Goal: Communication & Community: Answer question/provide support

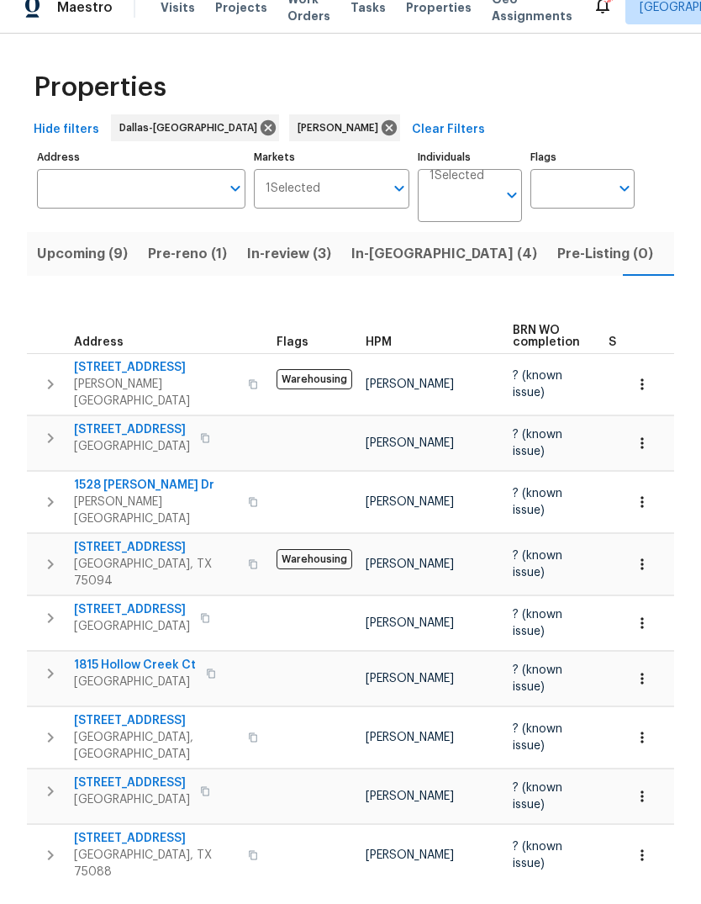
scroll to position [0, 37]
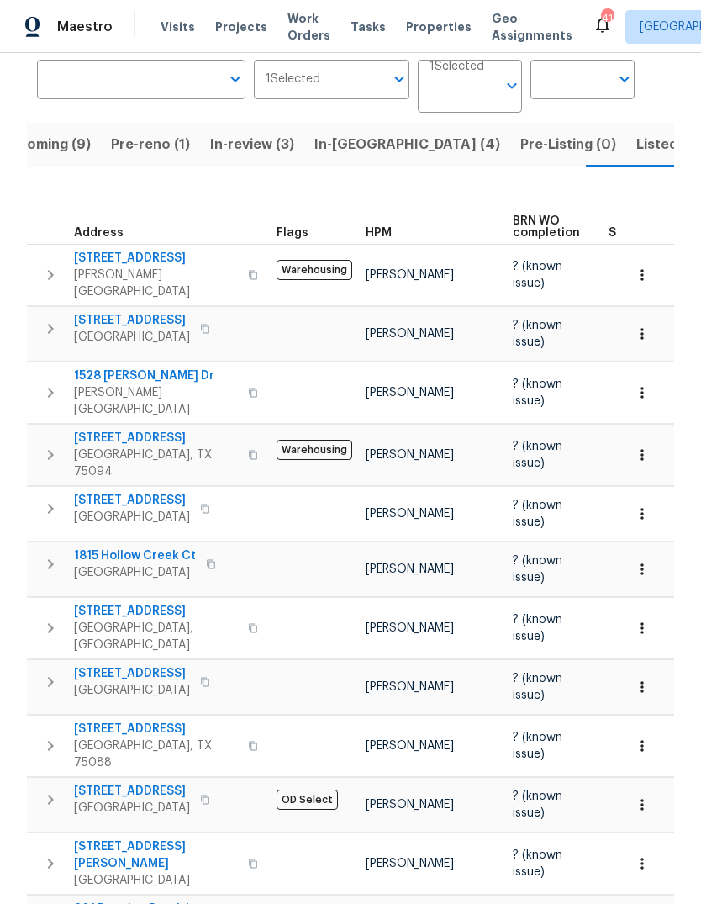
click at [651, 669] on button "button" at bounding box center [642, 687] width 37 height 37
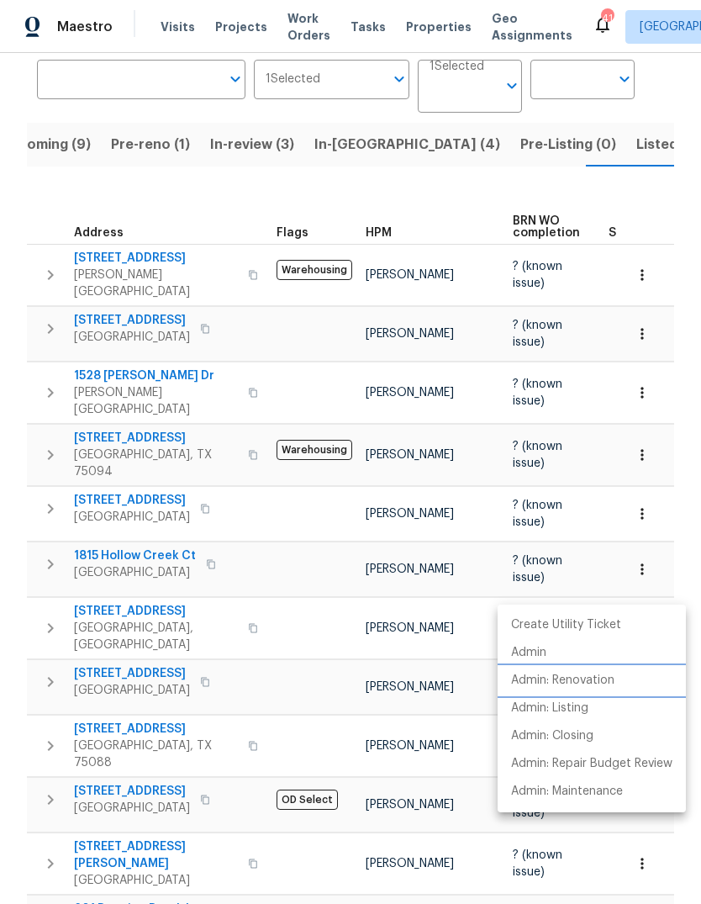
click at [610, 678] on p "Admin: Renovation" at bounding box center [562, 681] width 103 height 18
click at [129, 569] on div at bounding box center [350, 452] width 701 height 904
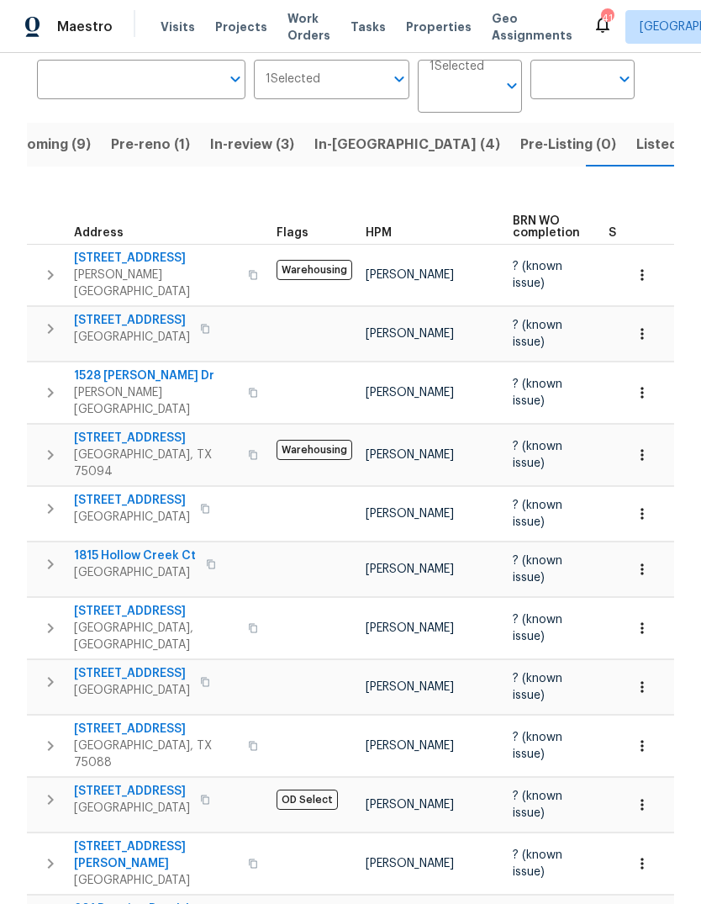
click at [134, 660] on td "[STREET_ADDRESS]" at bounding box center [148, 682] width 243 height 44
click at [123, 665] on span "[STREET_ADDRESS]" at bounding box center [132, 673] width 116 height 17
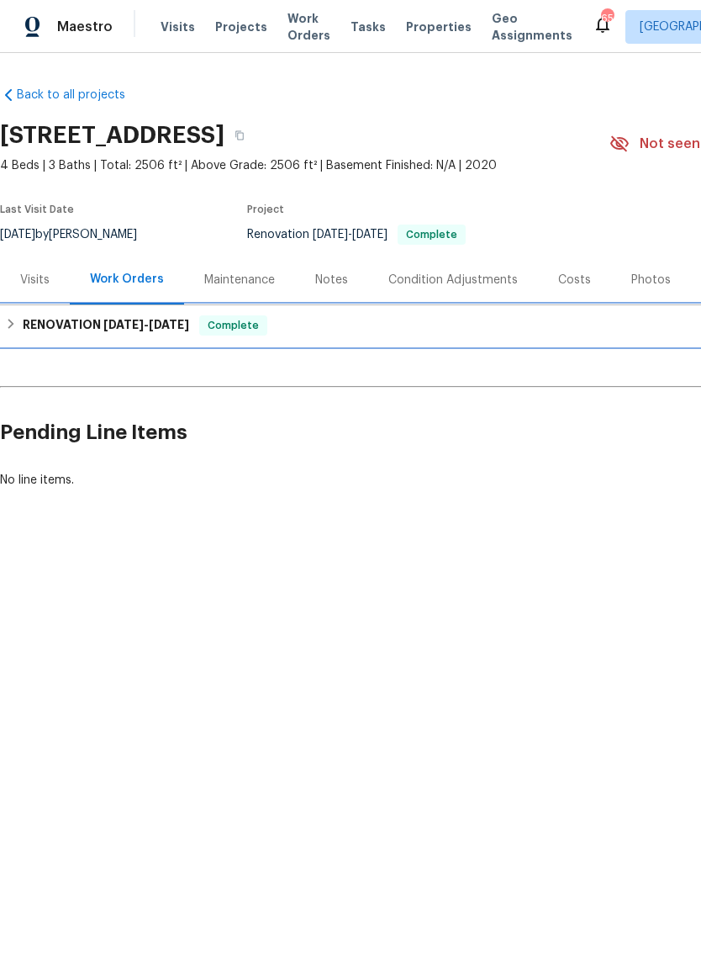
click at [100, 326] on h6 "RENOVATION [DATE] - [DATE]" at bounding box center [106, 325] width 167 height 20
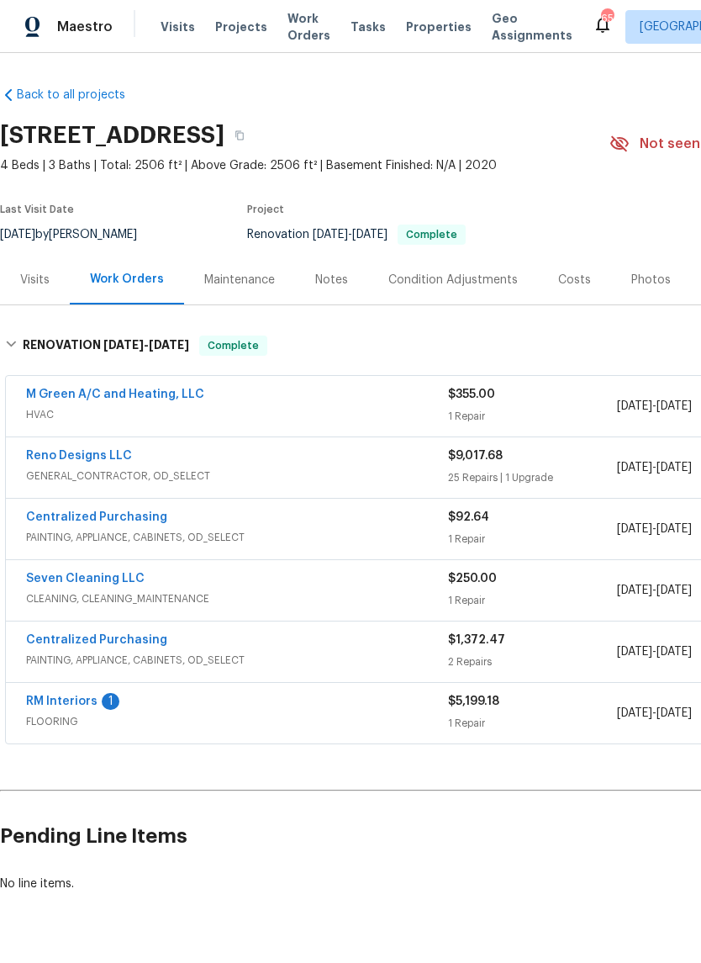
click at [70, 701] on link "RM Interiors" at bounding box center [61, 702] width 71 height 12
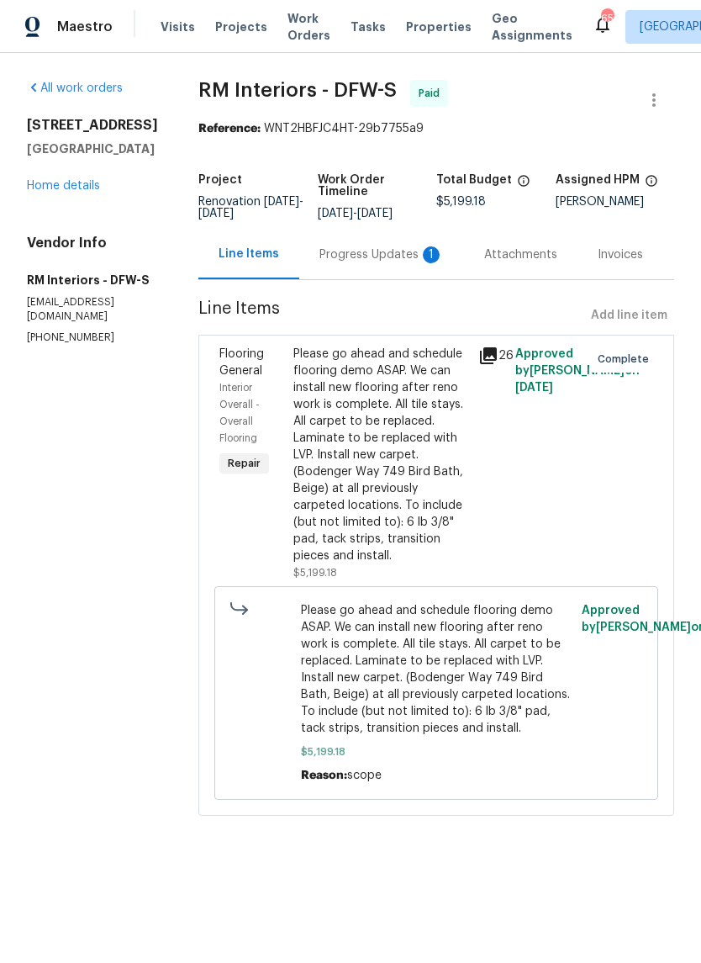
click at [361, 257] on div "Progress Updates 1" at bounding box center [382, 254] width 124 height 17
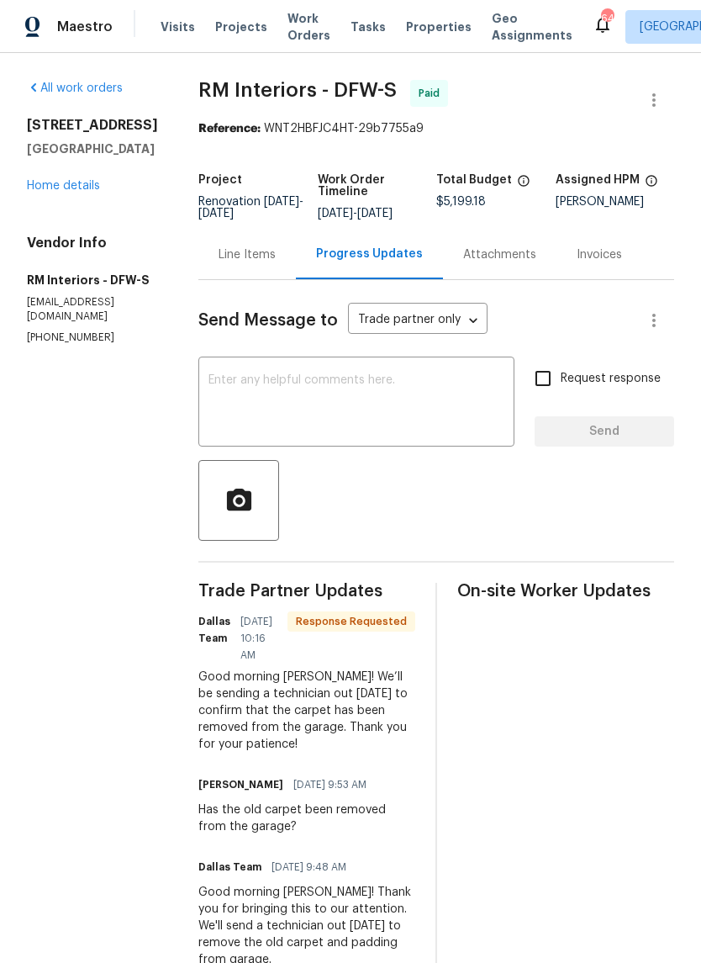
click at [334, 383] on textarea at bounding box center [357, 403] width 296 height 59
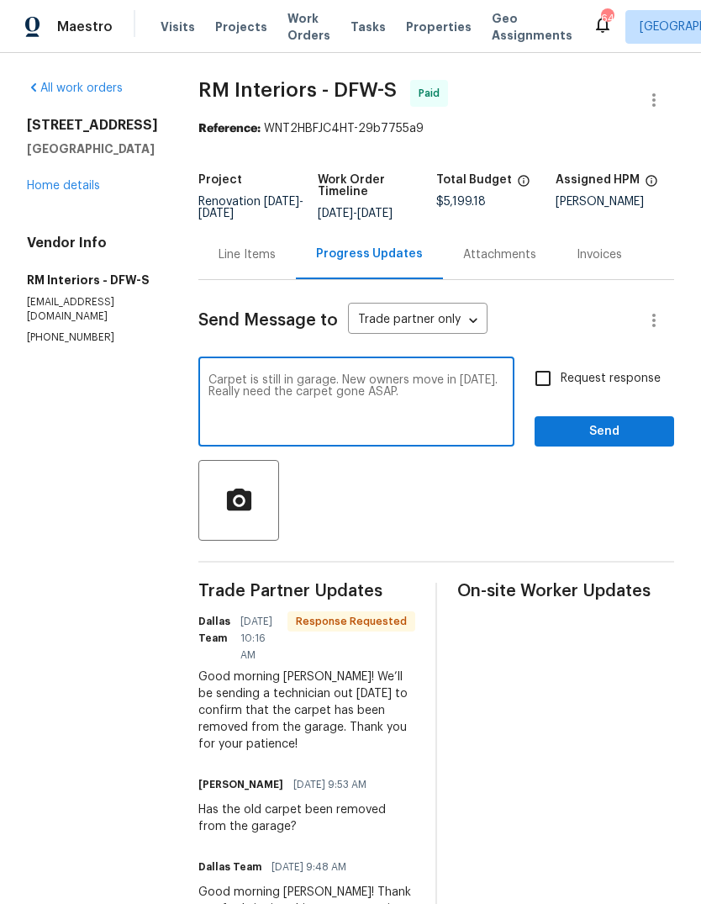
type textarea "Carpet is still in garage. New owners move in on Monday. Really need the carpet…"
click at [543, 388] on input "Request response" at bounding box center [543, 378] width 35 height 35
checkbox input "true"
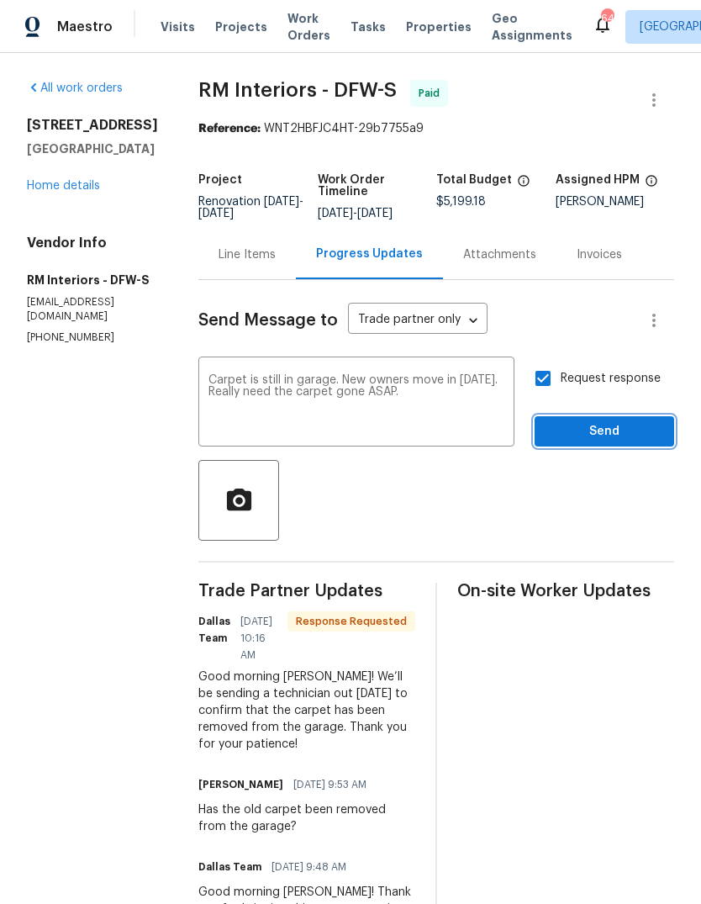
click at [619, 428] on span "Send" at bounding box center [604, 431] width 113 height 21
